Goal: Information Seeking & Learning: Find specific fact

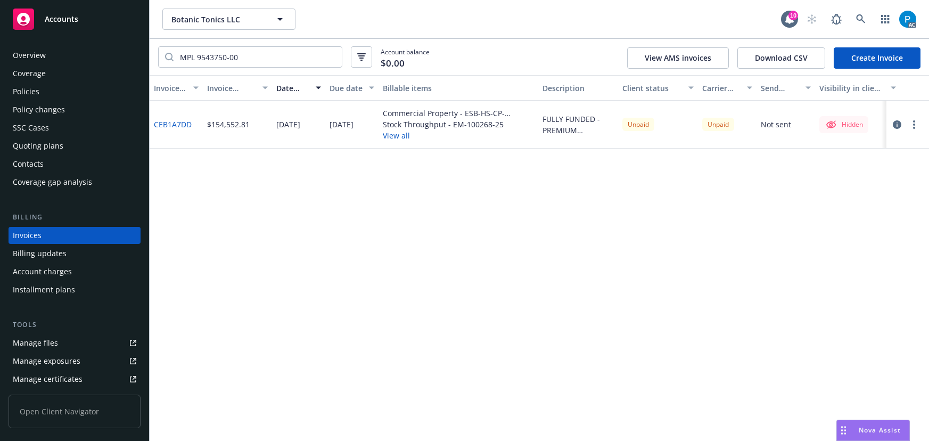
click at [86, 20] on div "Accounts" at bounding box center [75, 19] width 124 height 21
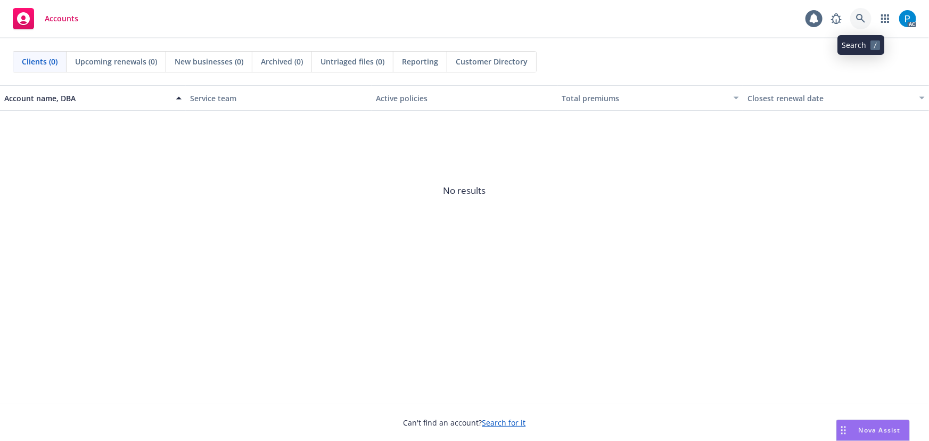
click at [859, 16] on icon at bounding box center [861, 19] width 10 height 10
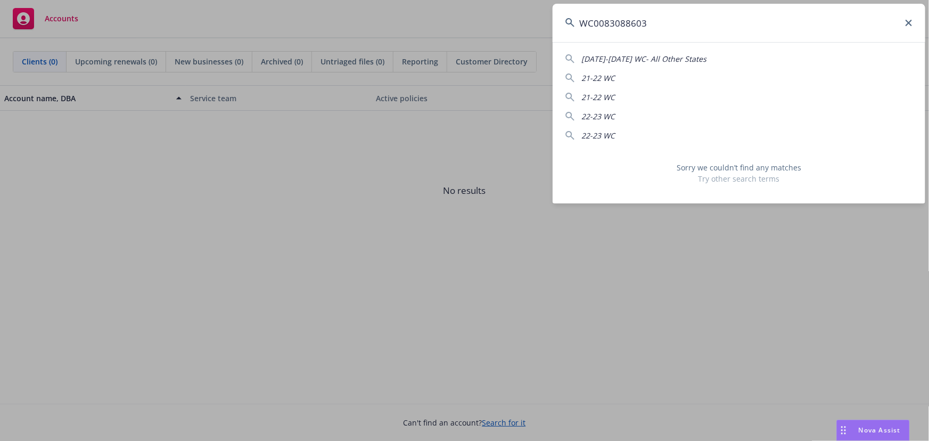
click at [597, 16] on input "WC0083088603" at bounding box center [739, 23] width 373 height 38
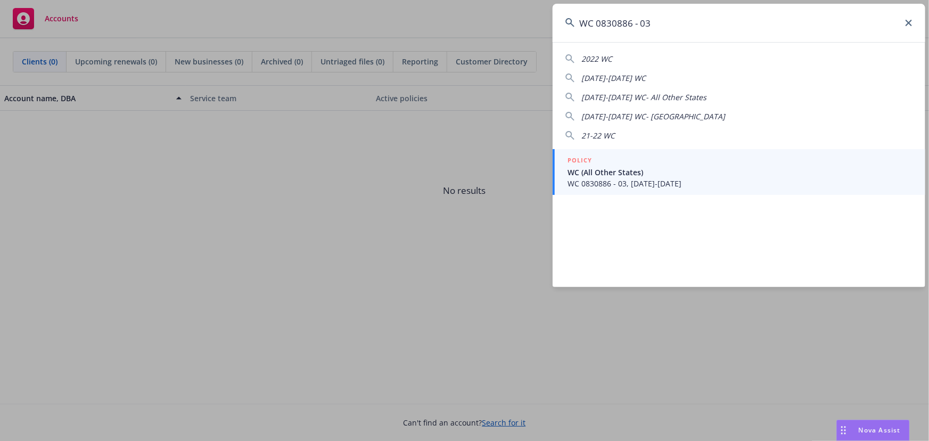
type input "WC 0830886 - 03"
click at [621, 180] on span "WC 0830886 - 03, [DATE]-[DATE]" at bounding box center [740, 183] width 345 height 11
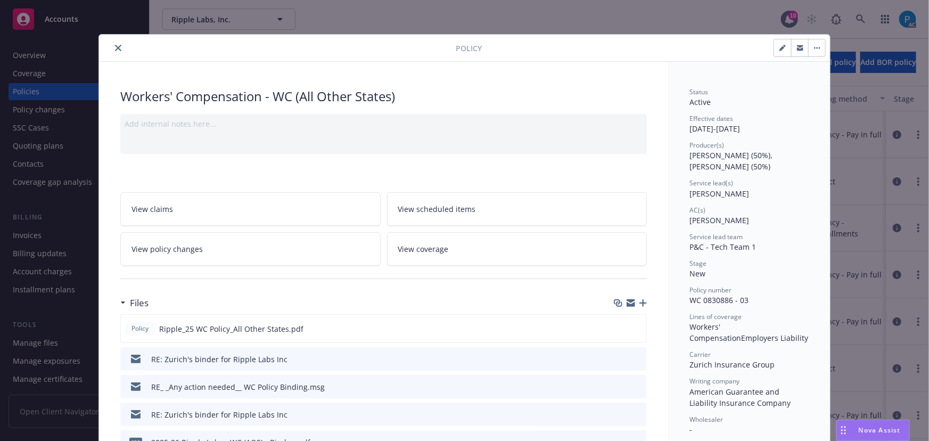
click at [115, 49] on icon "close" at bounding box center [118, 48] width 6 height 6
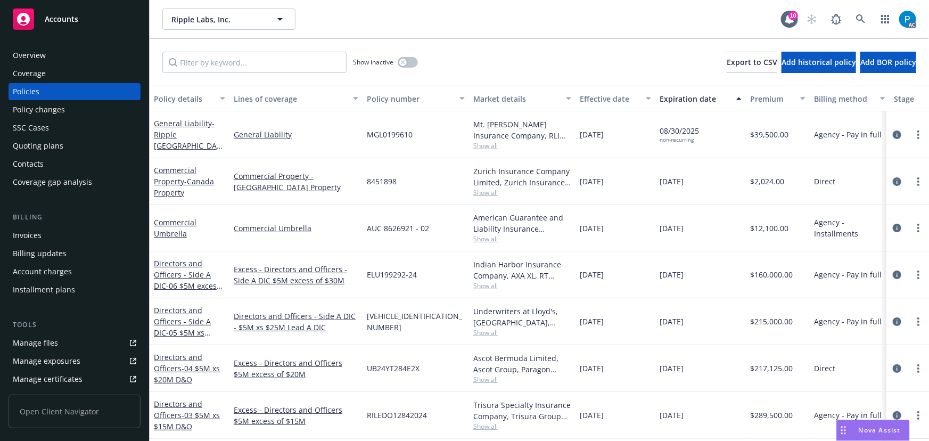
click at [28, 229] on div "Invoices" at bounding box center [27, 235] width 29 height 17
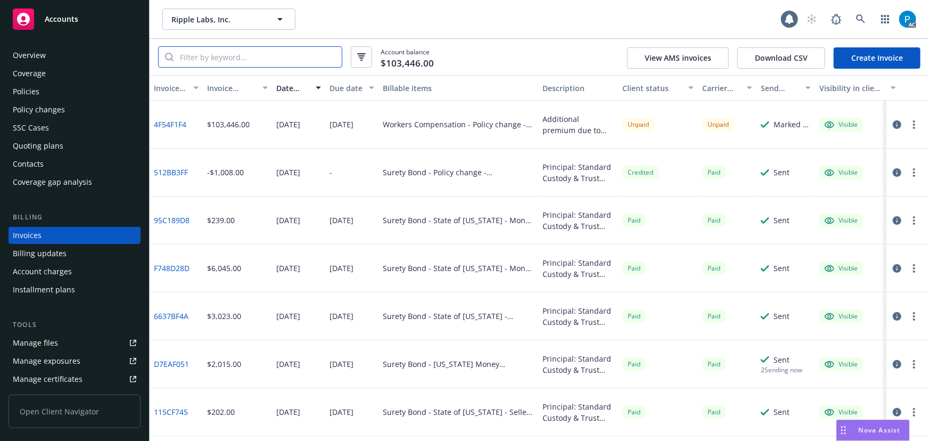
click at [252, 56] on input "search" at bounding box center [258, 57] width 168 height 20
paste input "WC 0830886 - 03"
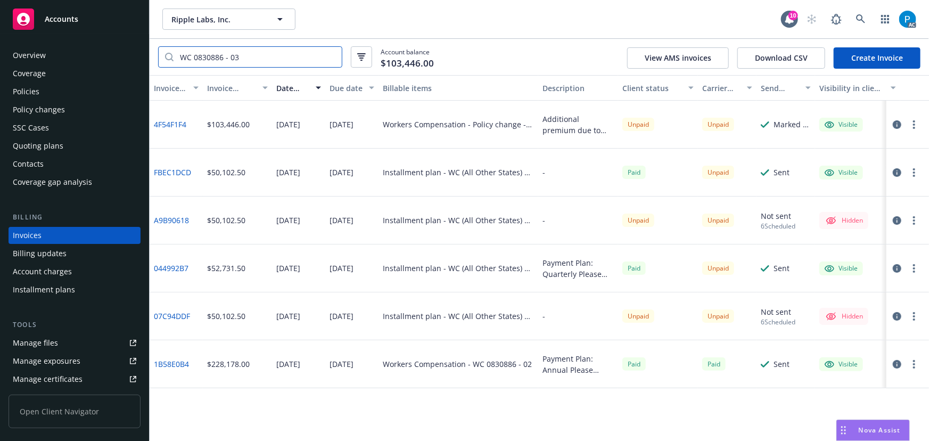
type input "WC 0830886 - 03"
click at [40, 93] on div "Policies" at bounding box center [75, 91] width 124 height 17
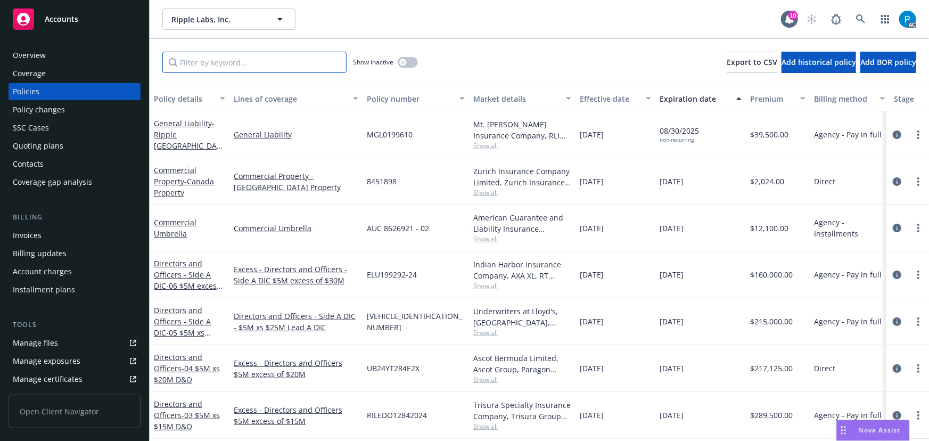
click at [221, 60] on input "Filter by keyword..." at bounding box center [254, 62] width 184 height 21
paste input "WC 0830886 - 03"
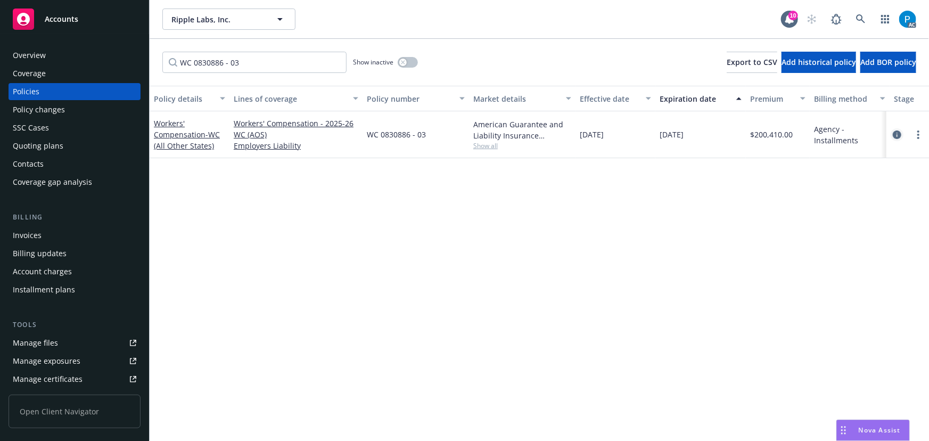
click at [896, 135] on icon "circleInformation" at bounding box center [897, 134] width 9 height 9
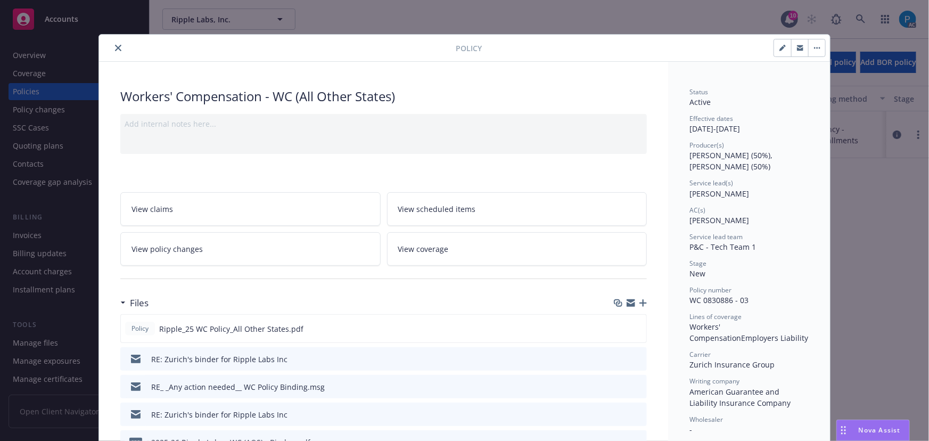
click at [123, 47] on div at bounding box center [279, 48] width 352 height 13
click at [115, 47] on icon "close" at bounding box center [118, 48] width 6 height 6
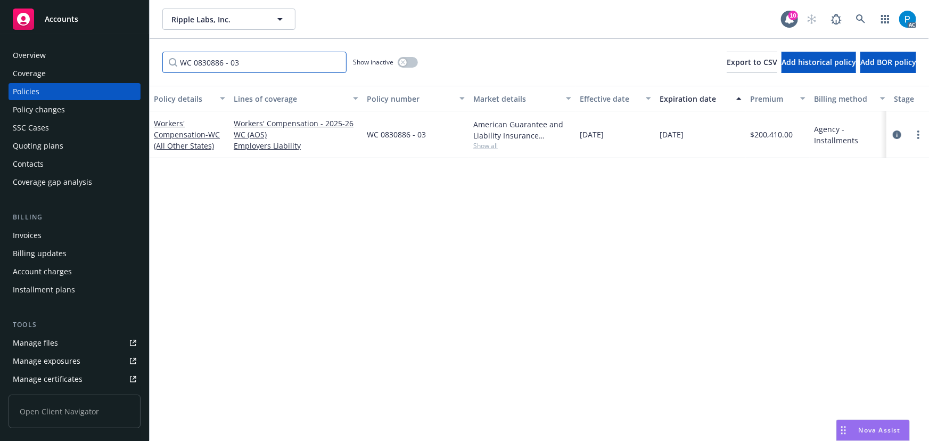
click at [226, 58] on input "WC 0830886 - 03" at bounding box center [254, 62] width 184 height 21
paste input "3264140 - 00"
type input "WC 3264140 - 00"
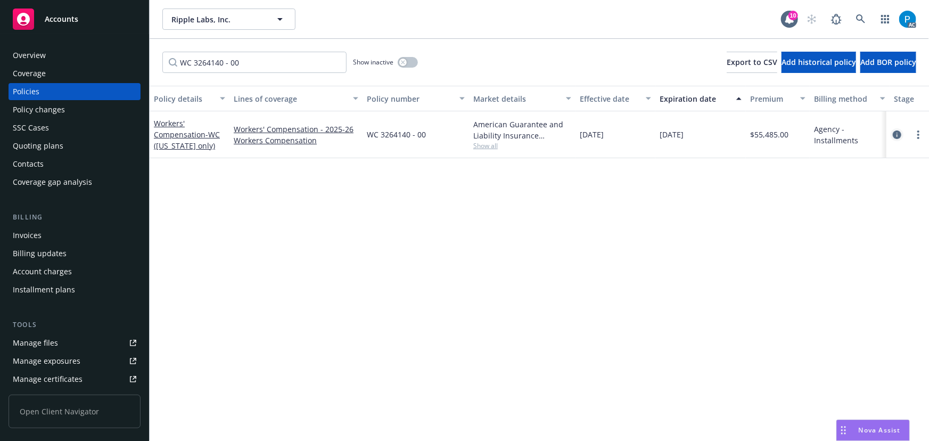
click at [896, 134] on icon "circleInformation" at bounding box center [897, 134] width 9 height 9
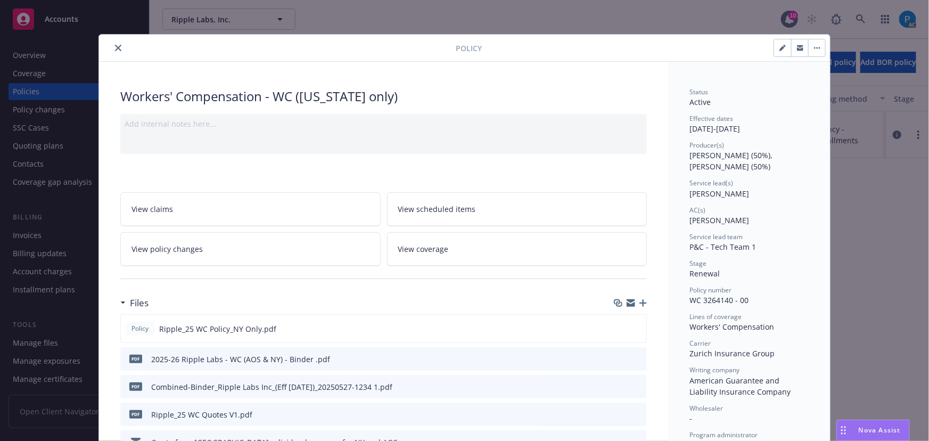
click at [115, 48] on icon "close" at bounding box center [118, 48] width 6 height 6
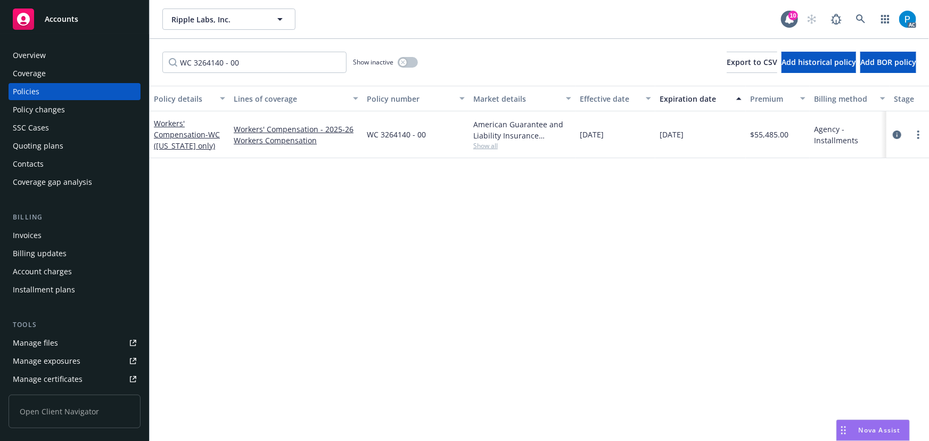
click at [72, 21] on span "Accounts" at bounding box center [62, 19] width 34 height 9
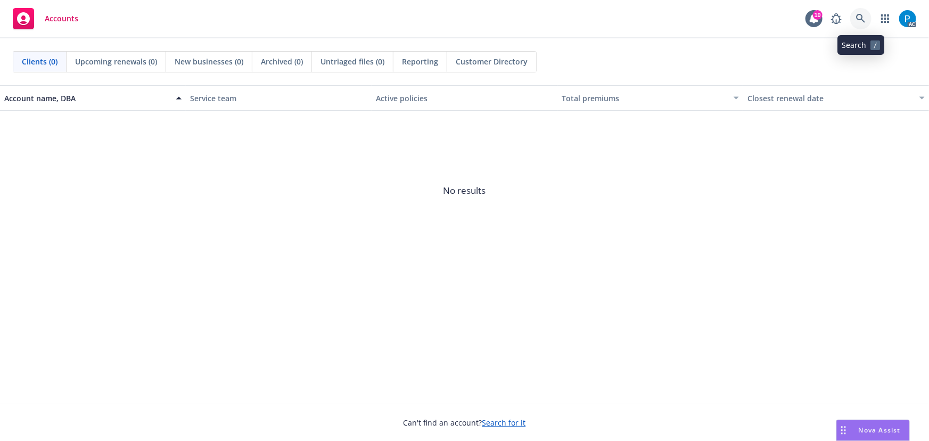
click at [860, 15] on icon at bounding box center [861, 19] width 10 height 10
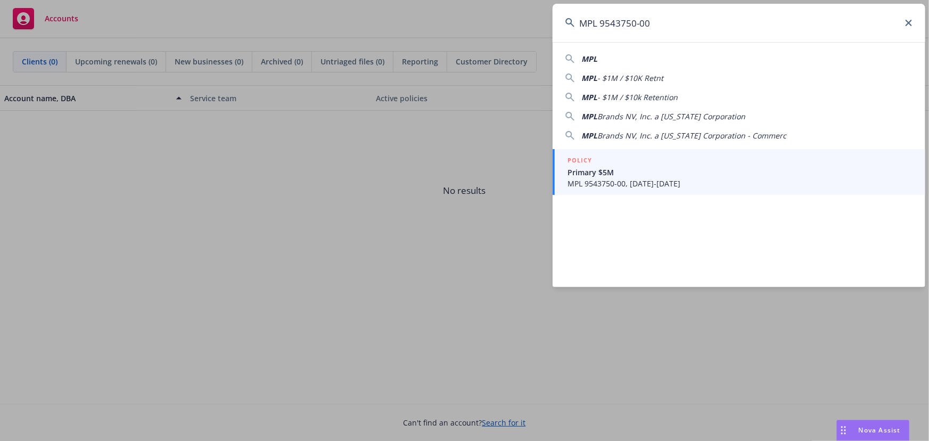
type input "MPL 9543750-00"
click at [619, 173] on span "Primary $5M" at bounding box center [740, 172] width 345 height 11
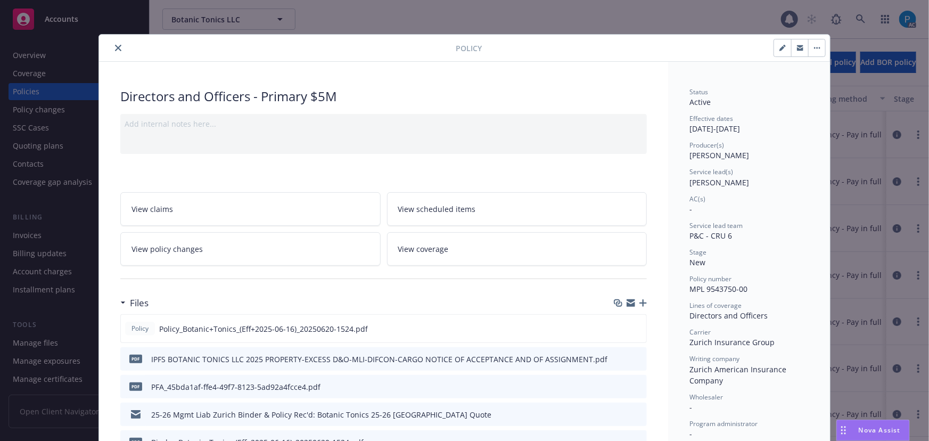
click at [115, 47] on icon "close" at bounding box center [118, 48] width 6 height 6
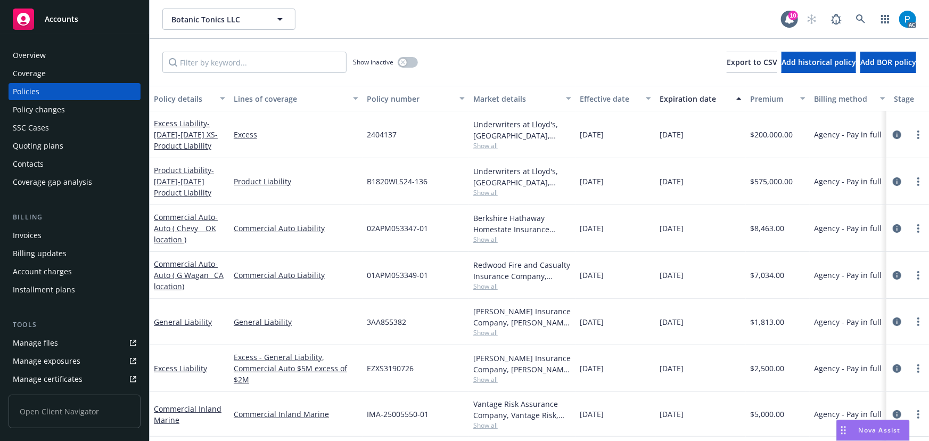
click at [29, 236] on div "Invoices" at bounding box center [27, 235] width 29 height 17
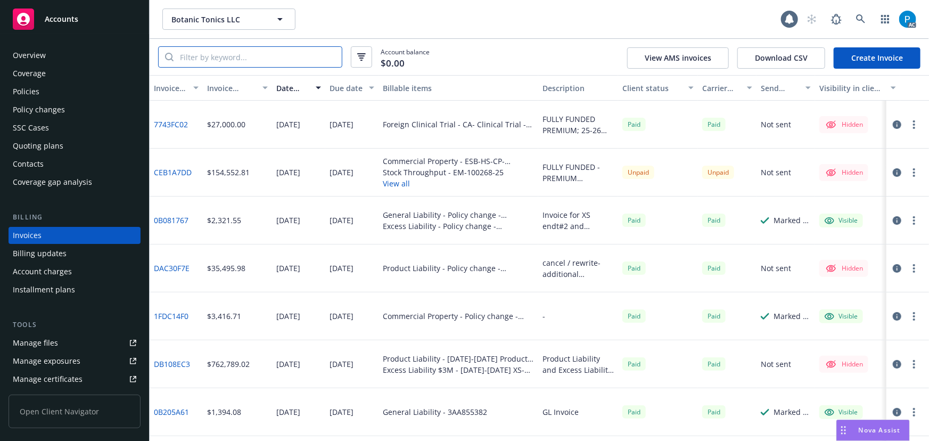
click at [239, 55] on input "search" at bounding box center [258, 57] width 168 height 20
paste input "MPL 9543750-00"
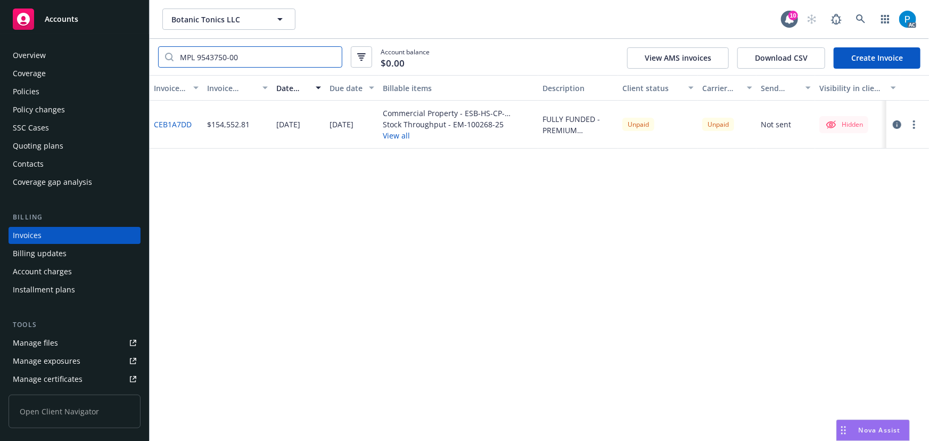
type input "MPL 9543750-00"
click at [108, 19] on div "Accounts" at bounding box center [75, 19] width 124 height 21
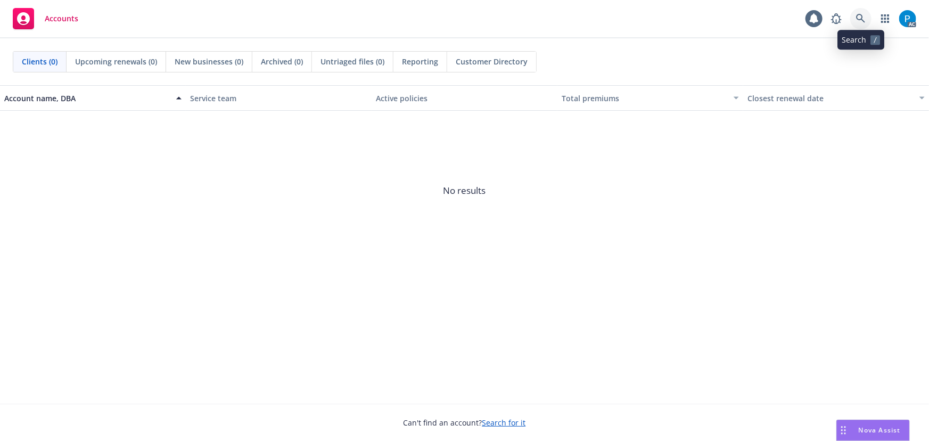
click at [867, 19] on link at bounding box center [860, 18] width 21 height 21
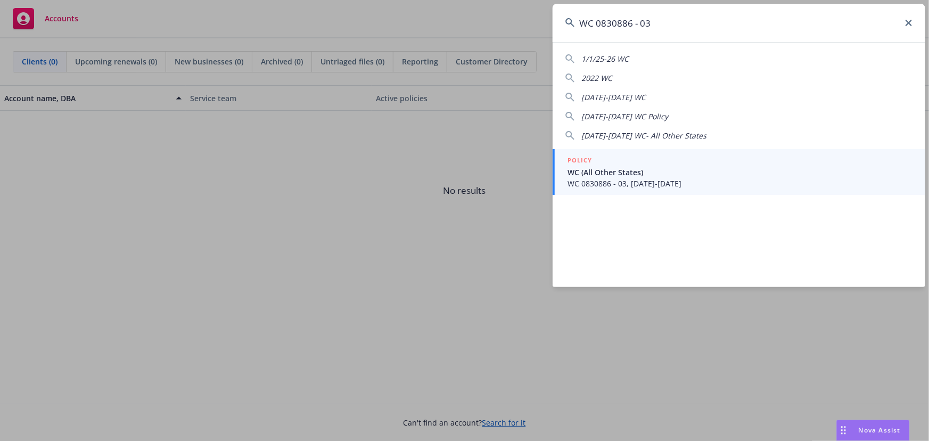
type input "WC 0830886 - 03"
click at [647, 162] on div "POLICY" at bounding box center [740, 161] width 345 height 12
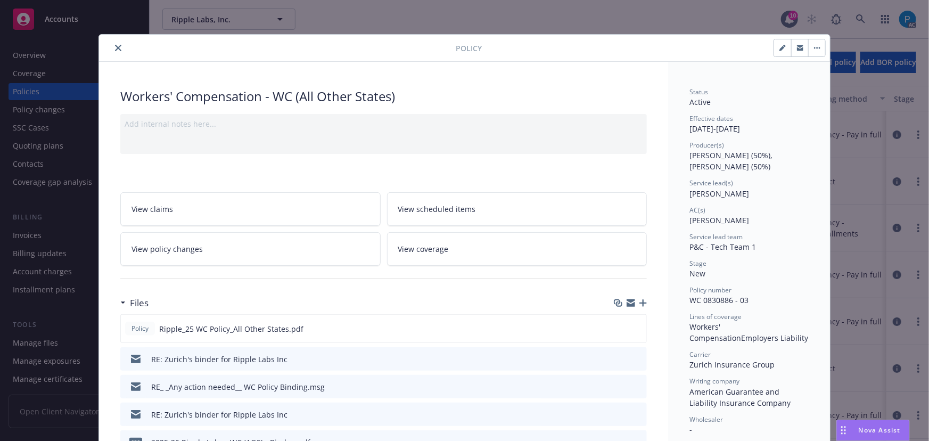
click at [115, 48] on icon "close" at bounding box center [118, 48] width 6 height 6
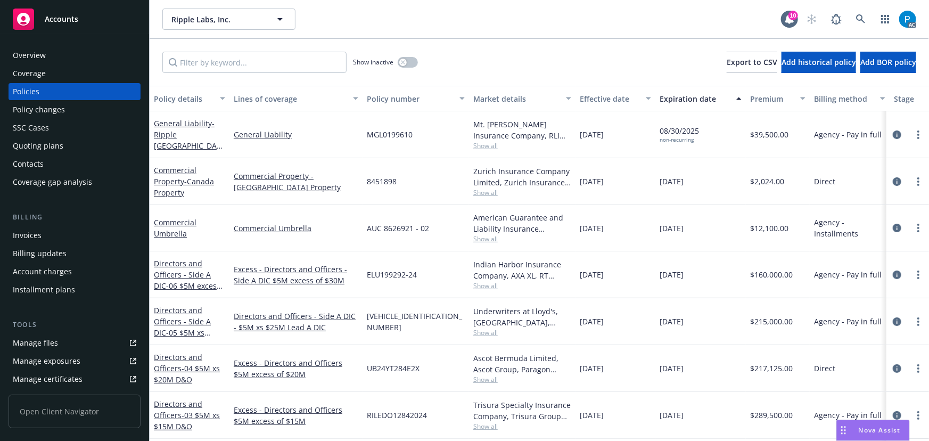
click at [46, 231] on div "Invoices" at bounding box center [75, 235] width 124 height 17
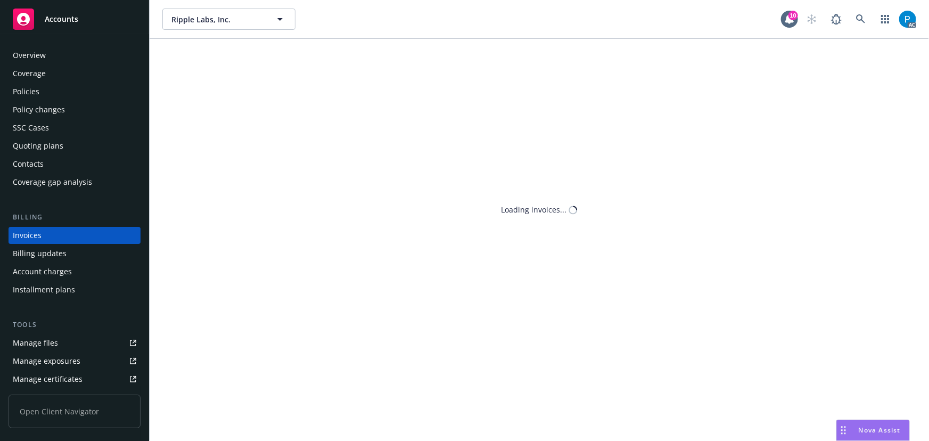
click at [251, 55] on div "Ripple Labs, Inc. Ripple Labs, Inc. 10 AC Loading invoices..." at bounding box center [539, 220] width 779 height 441
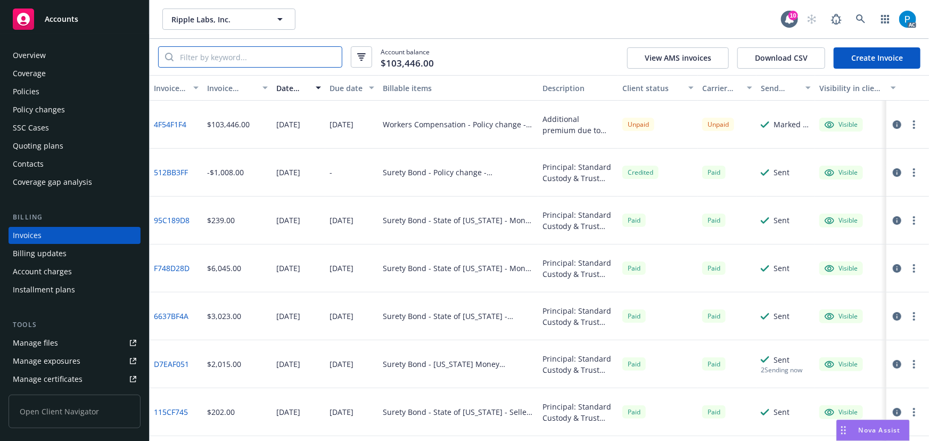
click at [251, 55] on input "search" at bounding box center [258, 57] width 168 height 20
paste input "WC 0830886 - 03"
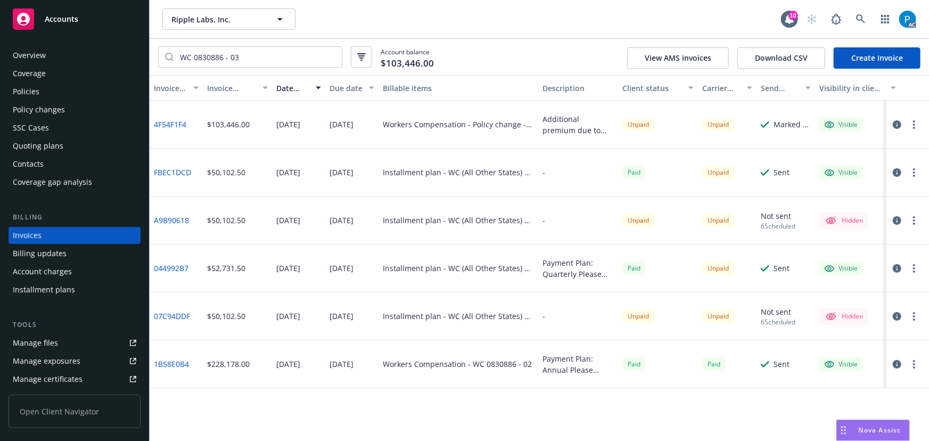
click at [896, 172] on icon "button" at bounding box center [897, 172] width 9 height 9
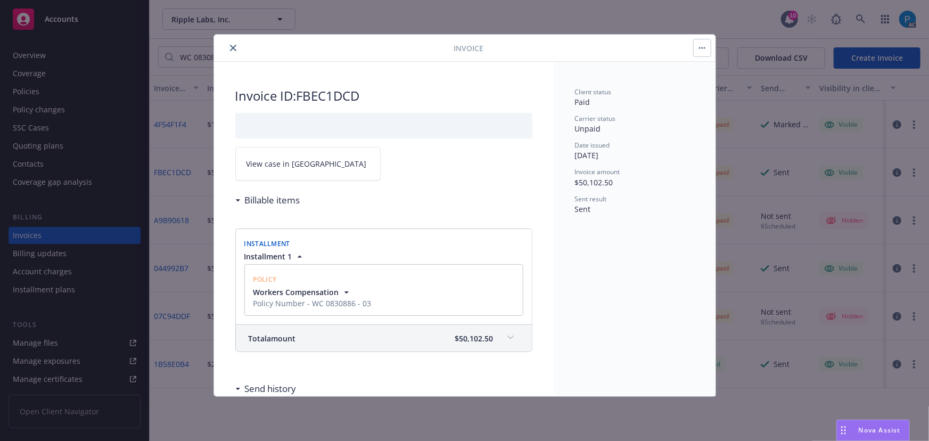
click at [303, 158] on span "View case in [GEOGRAPHIC_DATA]" at bounding box center [307, 163] width 120 height 11
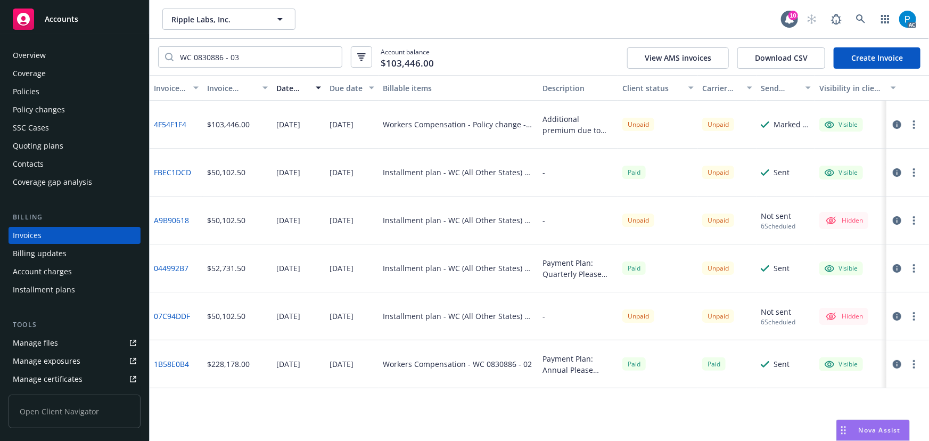
click at [899, 270] on icon "button" at bounding box center [897, 268] width 9 height 9
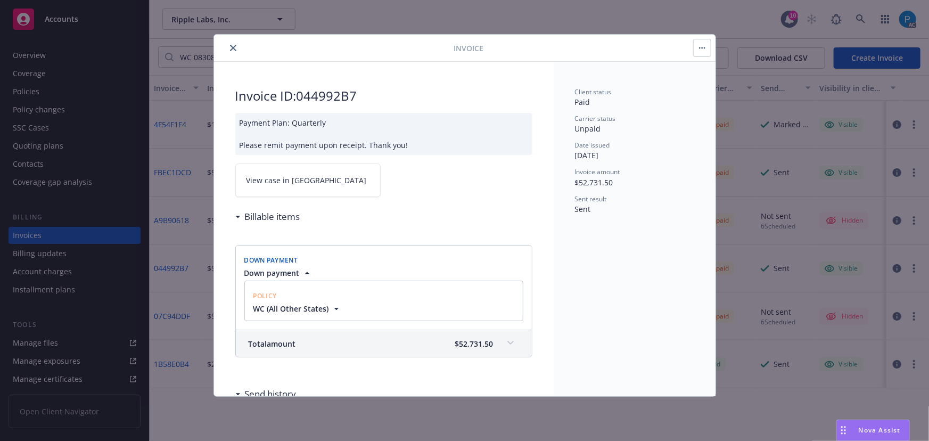
click at [282, 177] on span "View case in [GEOGRAPHIC_DATA]" at bounding box center [307, 180] width 120 height 11
click at [233, 48] on icon "close" at bounding box center [233, 48] width 6 height 6
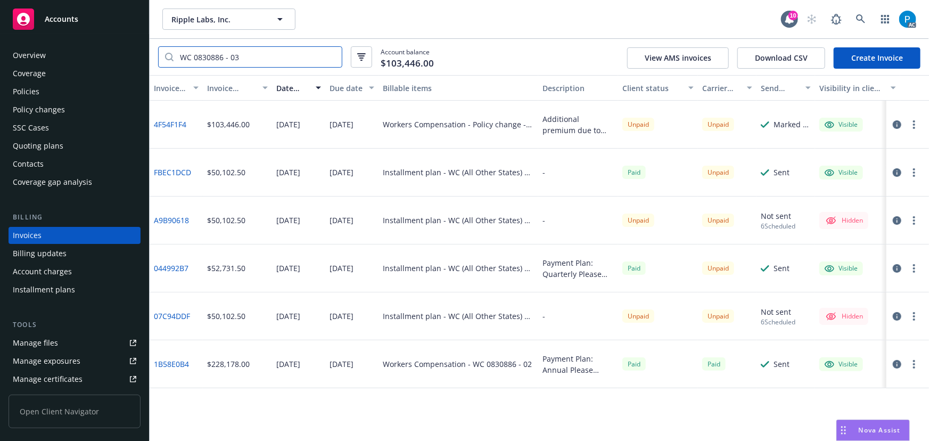
click at [224, 53] on input "WC 0830886 - 03" at bounding box center [258, 57] width 168 height 20
paste input "3264140 - 00"
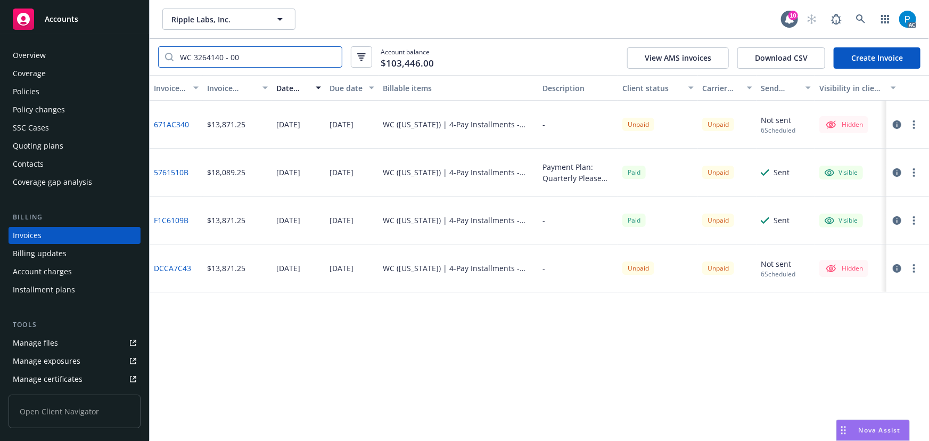
type input "WC 3264140 - 00"
click at [897, 169] on icon "button" at bounding box center [897, 172] width 9 height 9
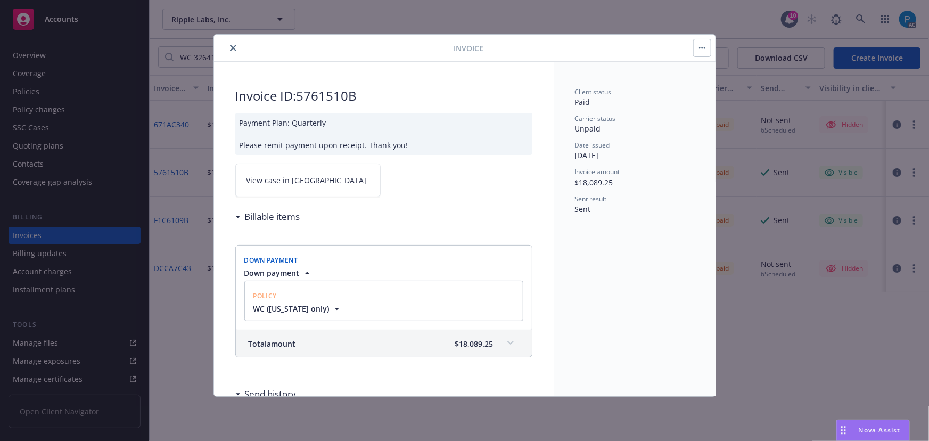
click at [291, 167] on link "View case in [GEOGRAPHIC_DATA]" at bounding box center [307, 180] width 145 height 34
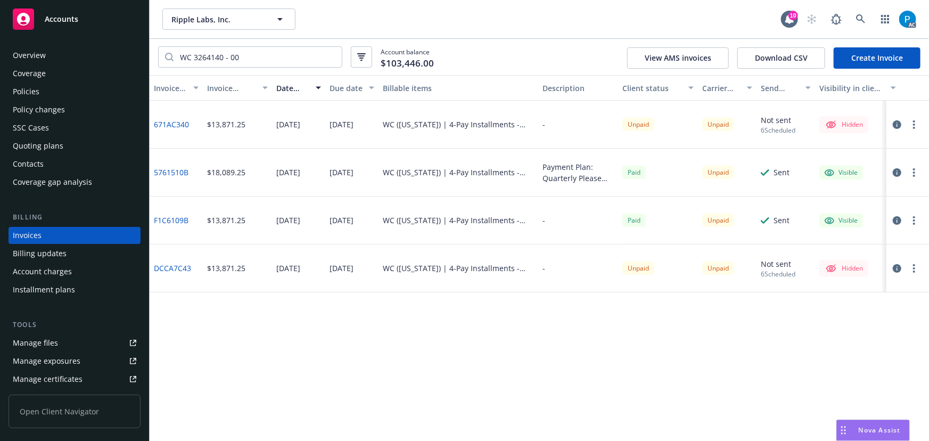
click at [896, 218] on icon "button" at bounding box center [897, 220] width 9 height 9
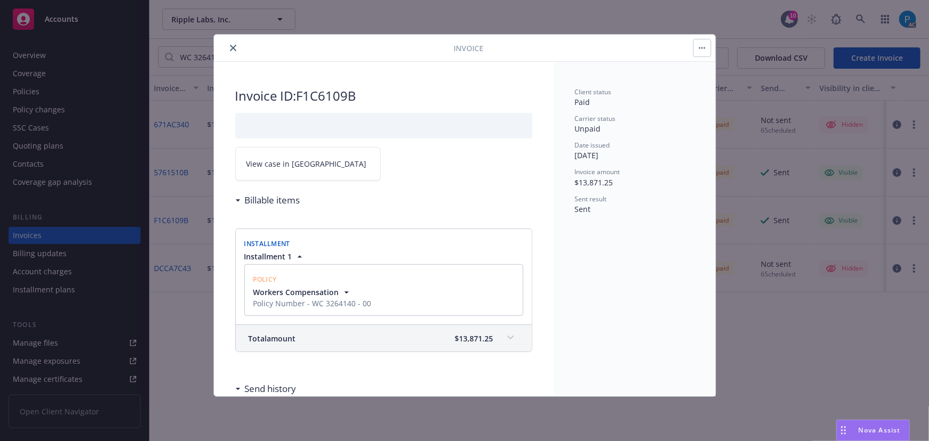
click at [315, 163] on link "View case in [GEOGRAPHIC_DATA]" at bounding box center [307, 164] width 145 height 34
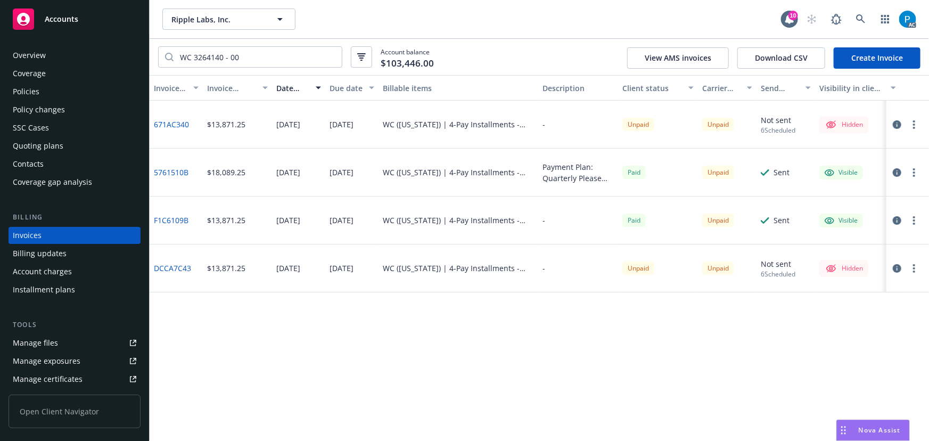
click at [85, 19] on div "Accounts" at bounding box center [75, 19] width 124 height 21
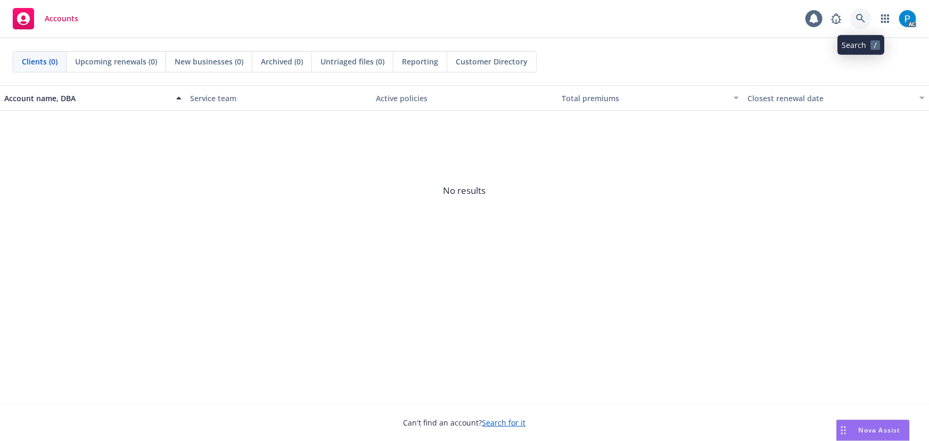
click at [855, 14] on link at bounding box center [860, 18] width 21 height 21
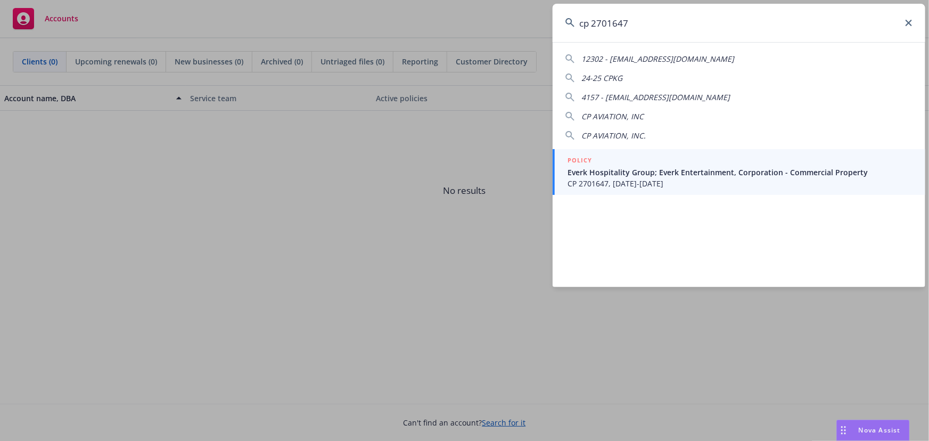
type input "cp 2701647"
click at [623, 167] on span "Everk Hospitality Group; Everk Entertainment, Corporation - Commercial Property" at bounding box center [740, 172] width 345 height 11
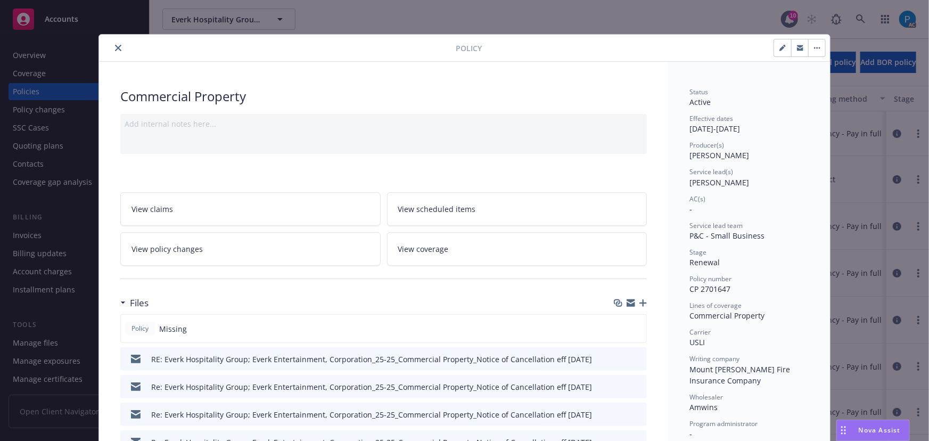
click at [115, 48] on icon "close" at bounding box center [118, 48] width 6 height 6
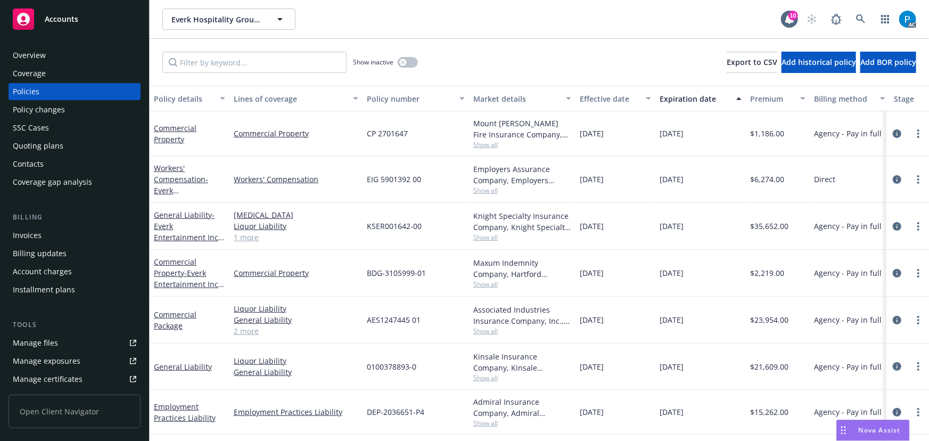
click at [64, 240] on div "Invoices" at bounding box center [75, 235] width 124 height 17
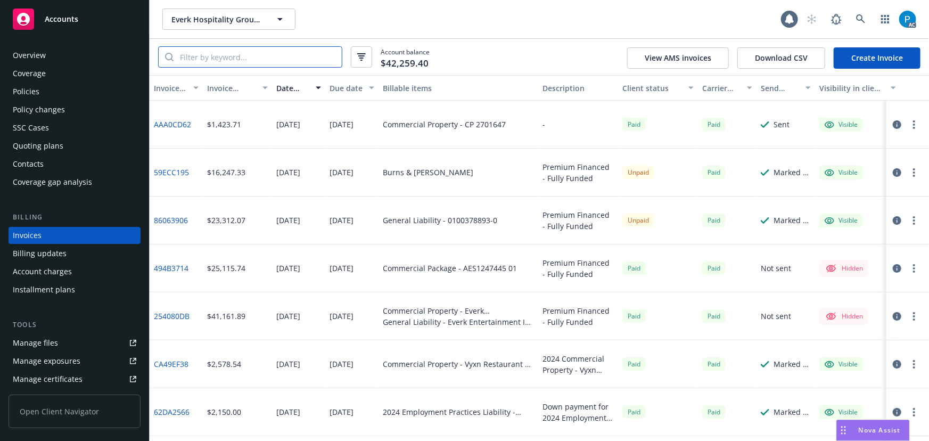
click at [241, 53] on input "search" at bounding box center [258, 57] width 168 height 20
paste input "cp 2701647"
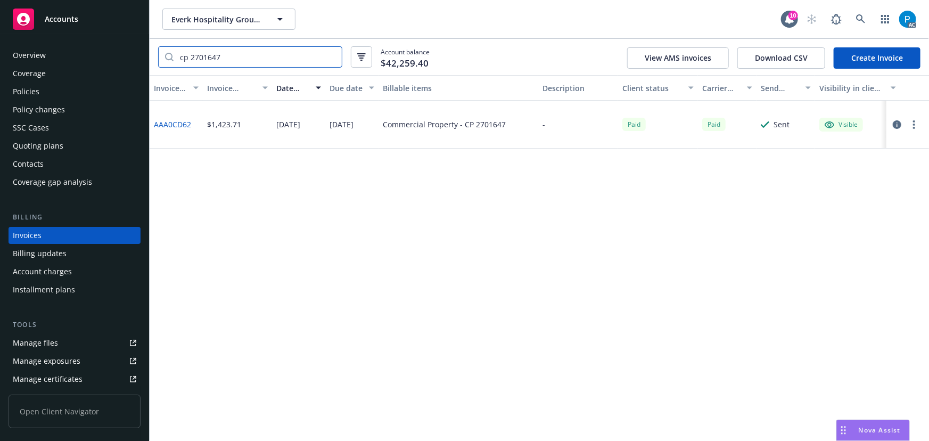
type input "cp 2701647"
click at [896, 123] on icon "button" at bounding box center [897, 124] width 9 height 9
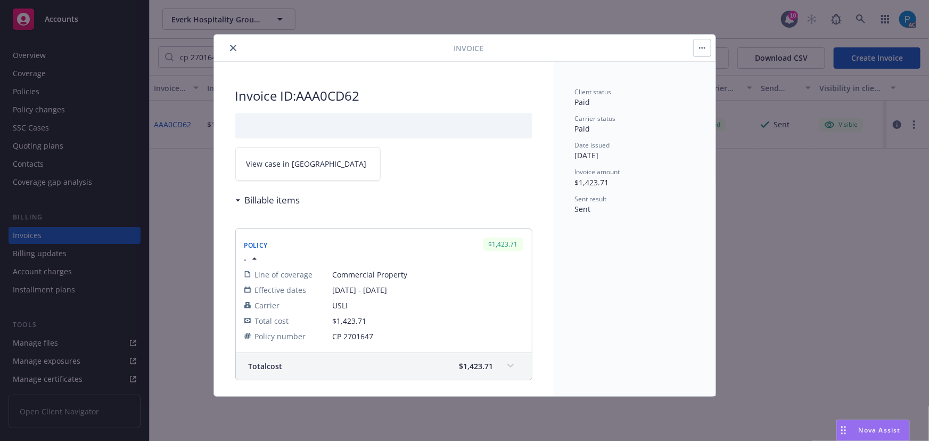
click at [292, 165] on span "View case in [GEOGRAPHIC_DATA]" at bounding box center [307, 163] width 120 height 11
